Goal: Task Accomplishment & Management: Manage account settings

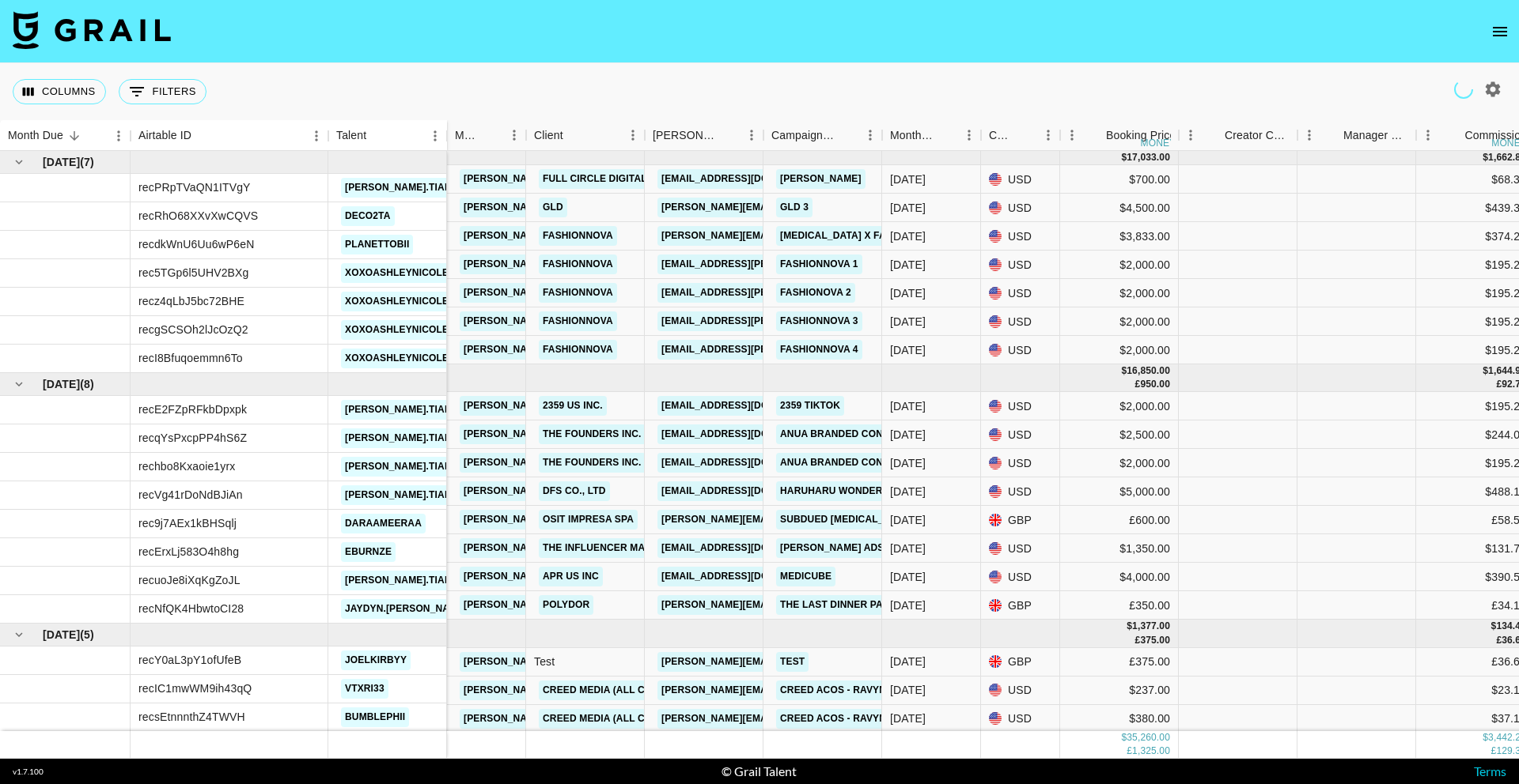
click at [1493, 27] on icon "open drawer" at bounding box center [1499, 31] width 14 height 9
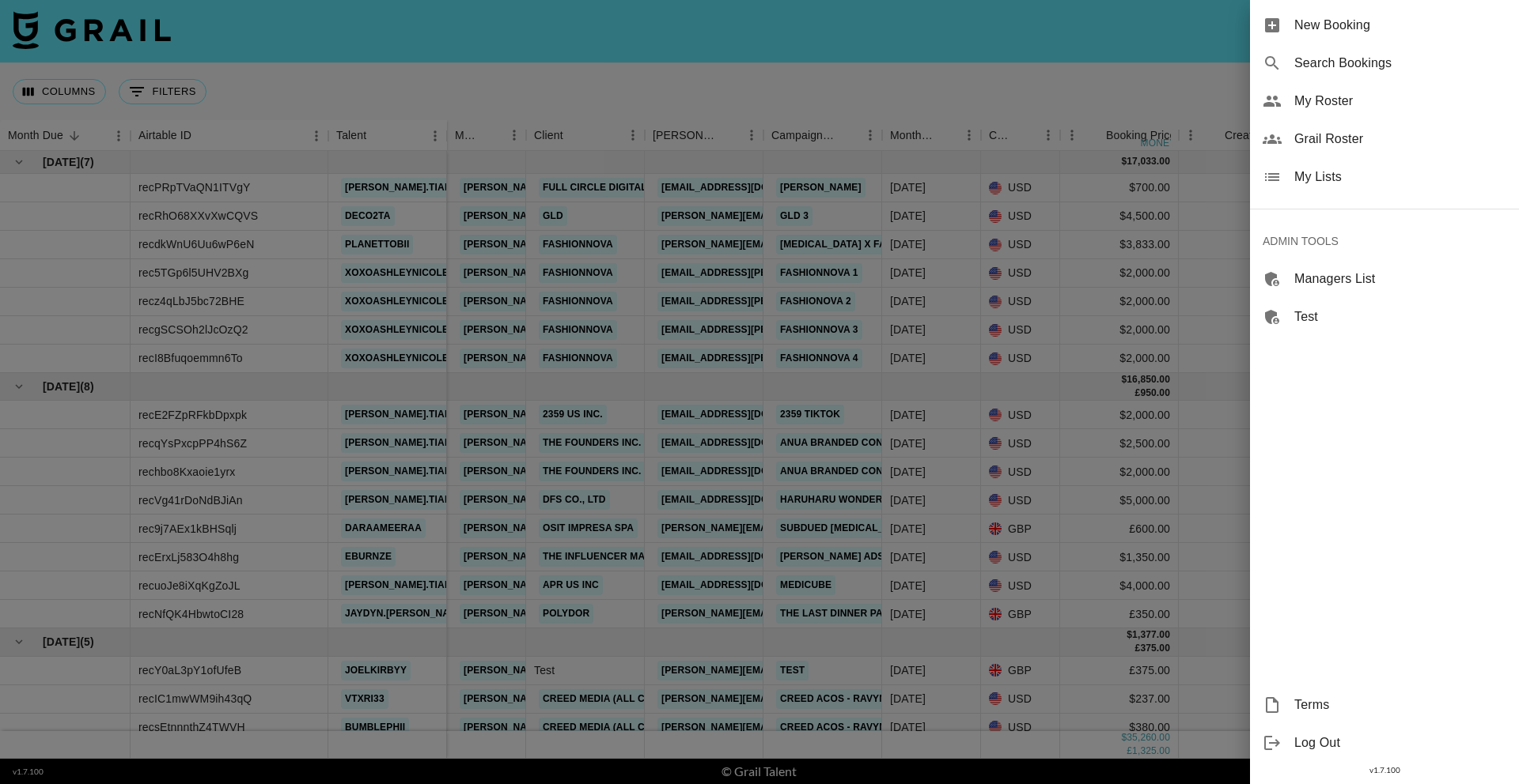
click at [1352, 140] on span "Grail Roster" at bounding box center [1400, 138] width 212 height 19
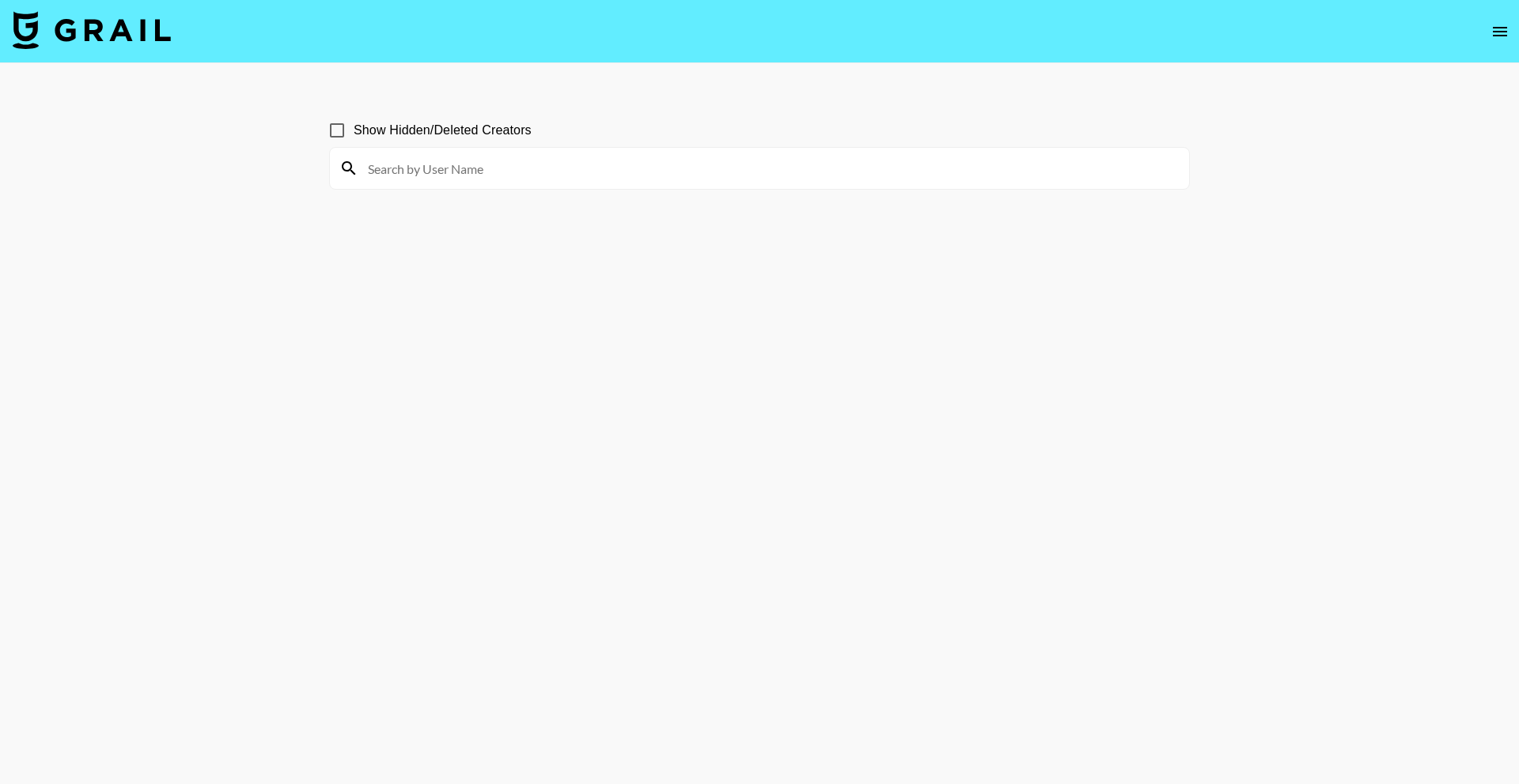
click at [493, 171] on input at bounding box center [769, 168] width 821 height 26
paste input "brookestjohnn"
type input "brookestjohnn"
click at [342, 136] on input "Show Hidden/Deleted Creators" at bounding box center [337, 130] width 33 height 33
checkbox input "true"
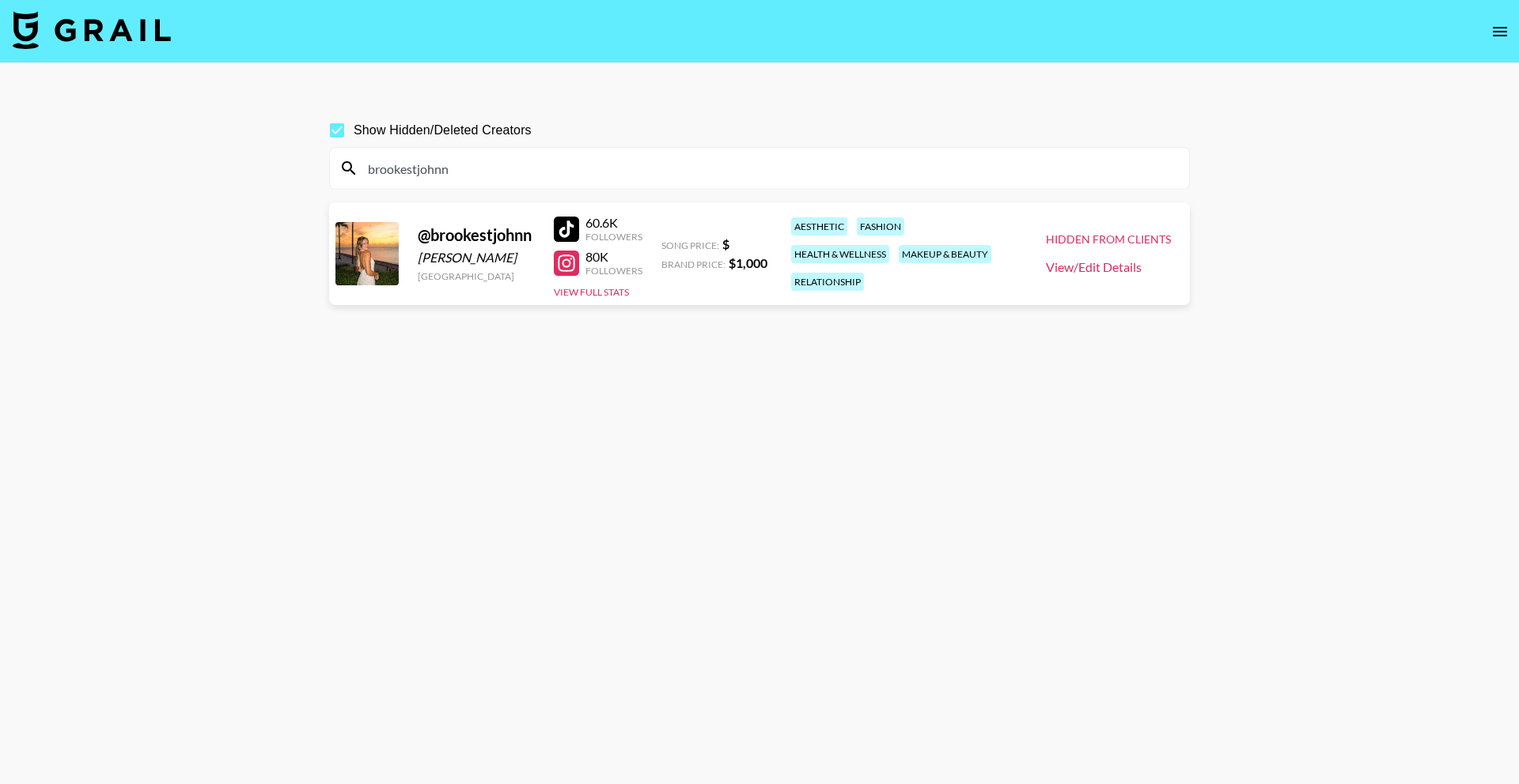
click at [1098, 266] on link "View/Edit Details" at bounding box center [1108, 267] width 125 height 16
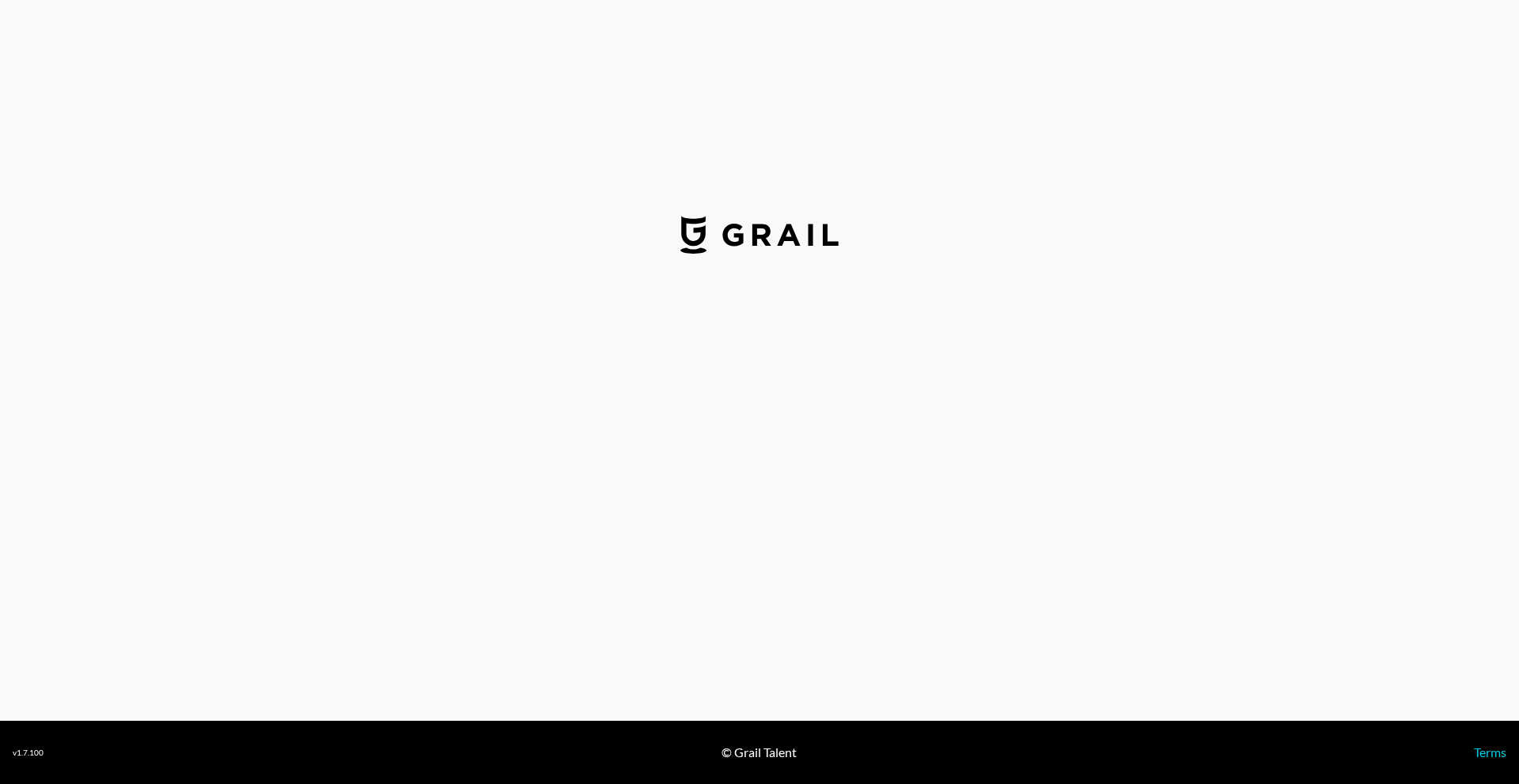
select select "USD"
